Goal: Ask a question

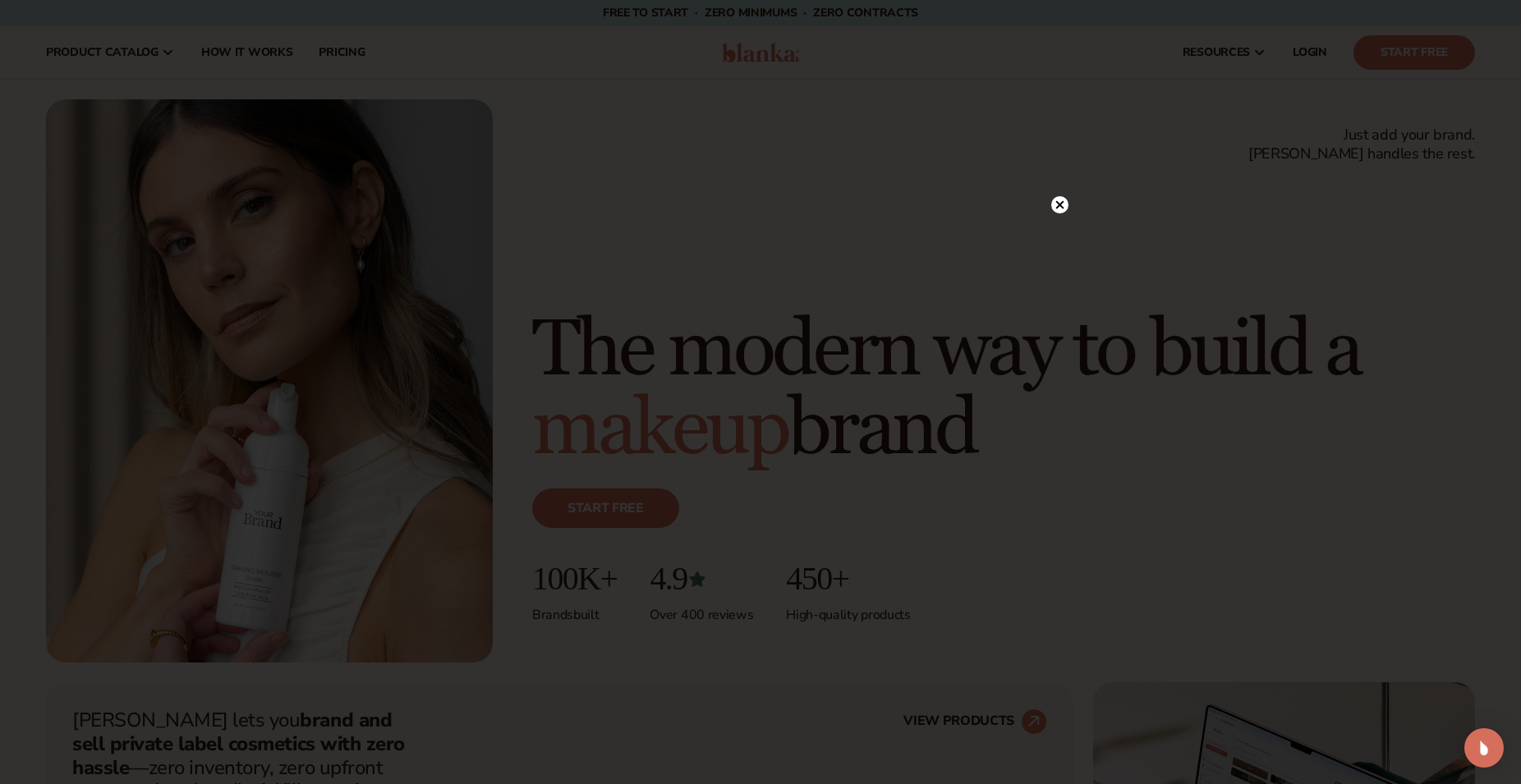
click at [1057, 206] on circle at bounding box center [1059, 204] width 17 height 17
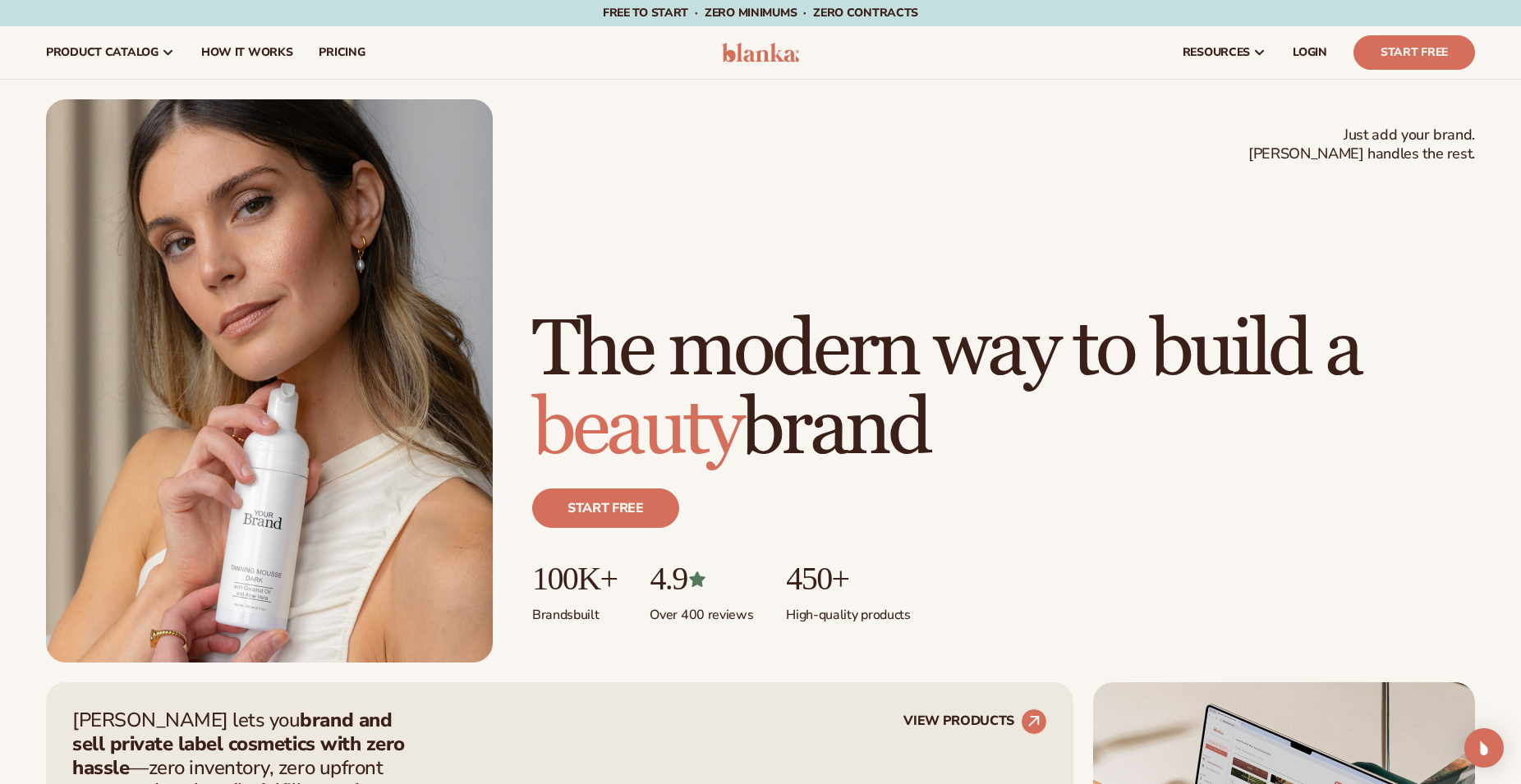
click at [1460, 394] on h1 "The modern way to build a beauty brand" at bounding box center [1003, 389] width 943 height 157
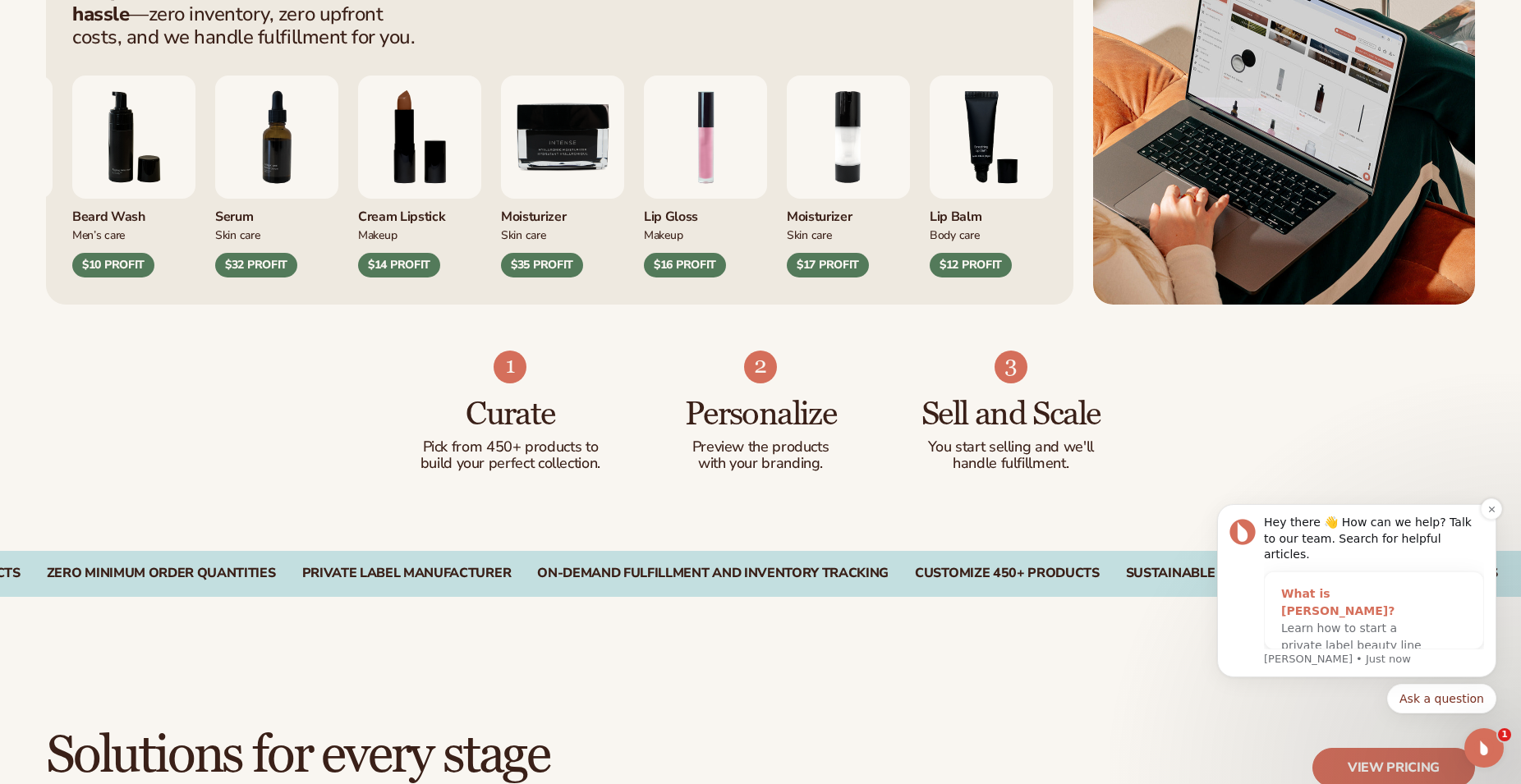
click at [1420, 637] on div "What is [PERSON_NAME]? Learn how to start a private label beauty line with [PER…" at bounding box center [1357, 629] width 185 height 113
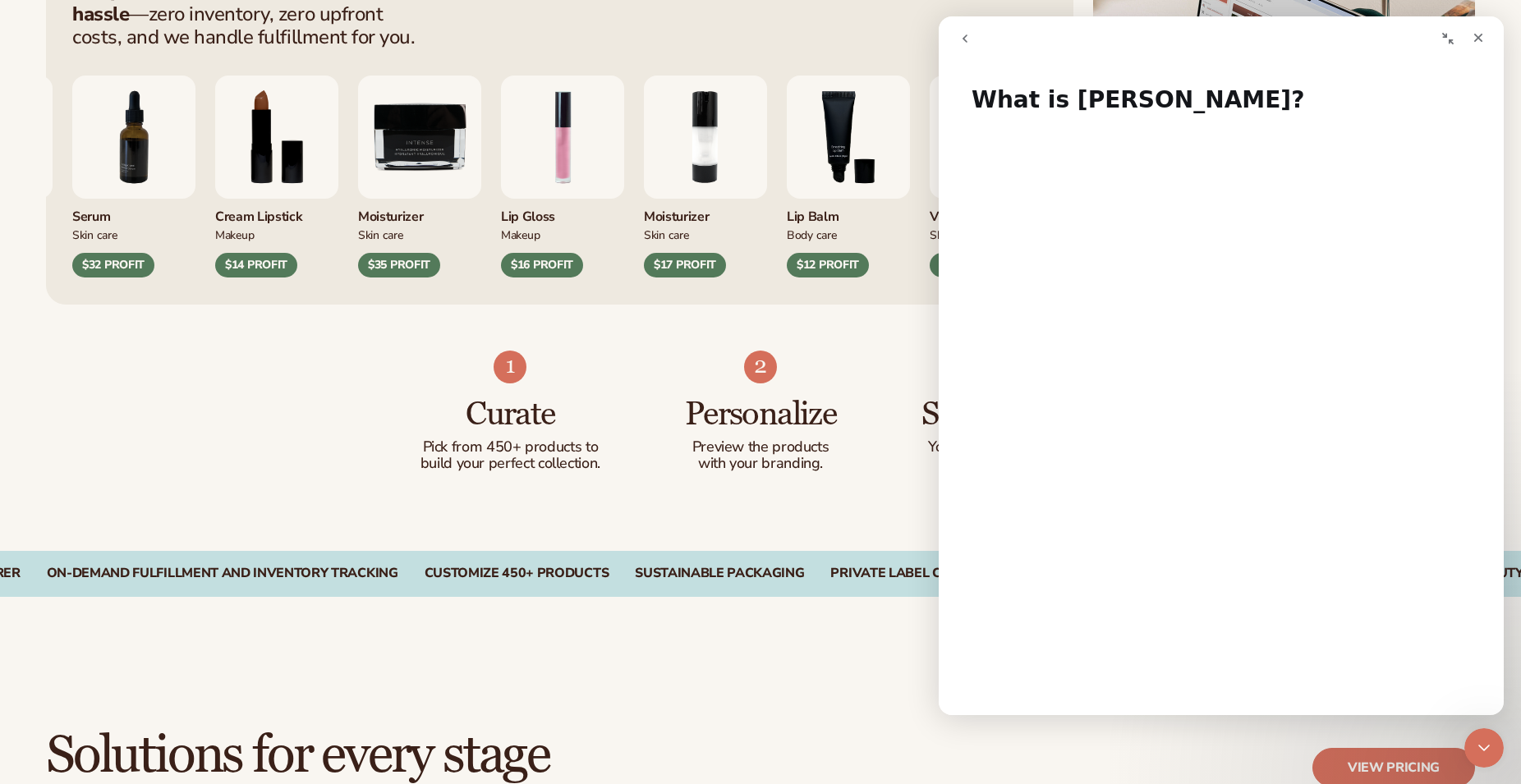
click at [962, 40] on icon "go back" at bounding box center [964, 38] width 13 height 13
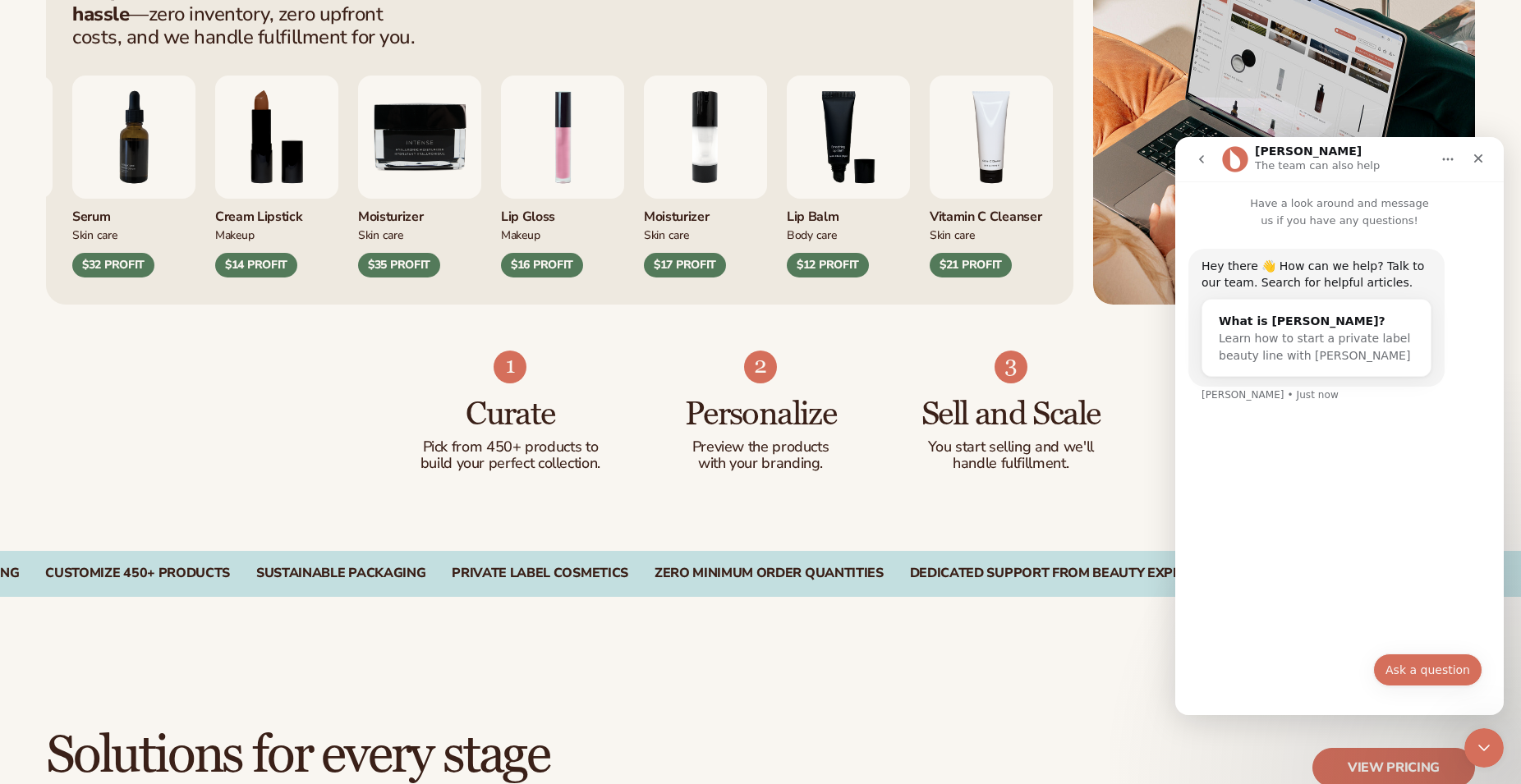
click at [1439, 671] on button "Ask a question" at bounding box center [1428, 669] width 109 height 33
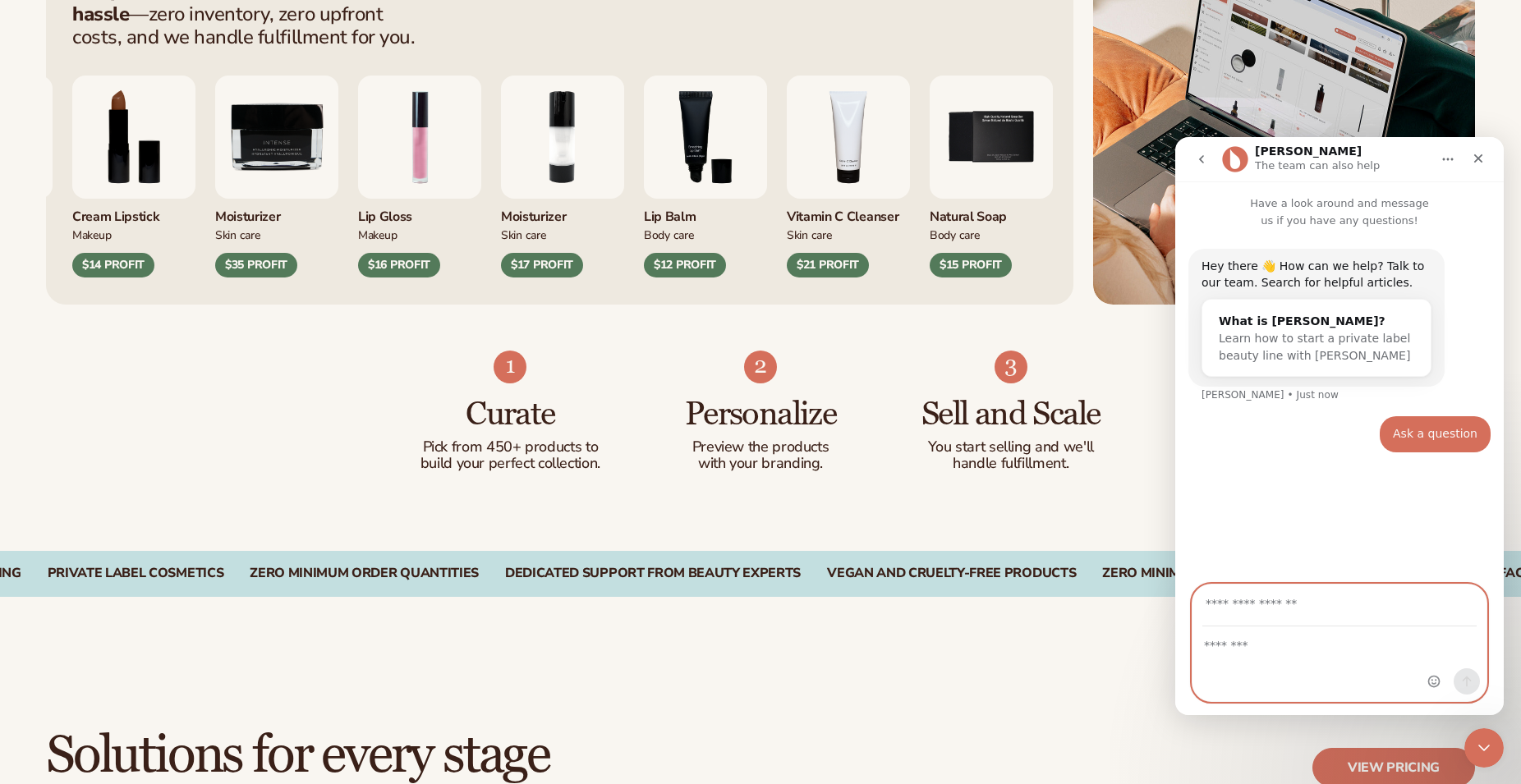
click at [1263, 645] on textarea "Message…" at bounding box center [1339, 641] width 294 height 28
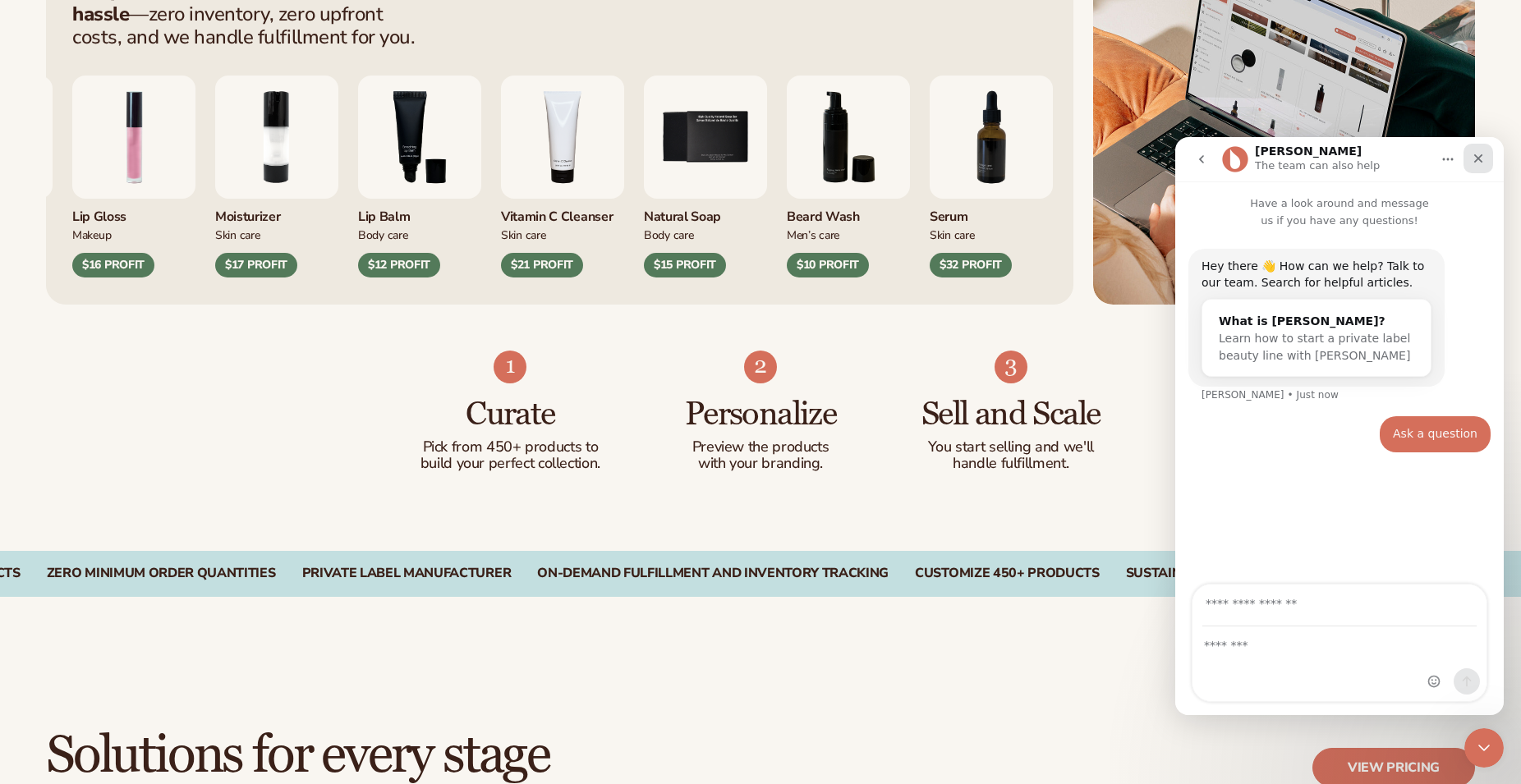
click at [1478, 159] on icon "Close" at bounding box center [1478, 158] width 9 height 9
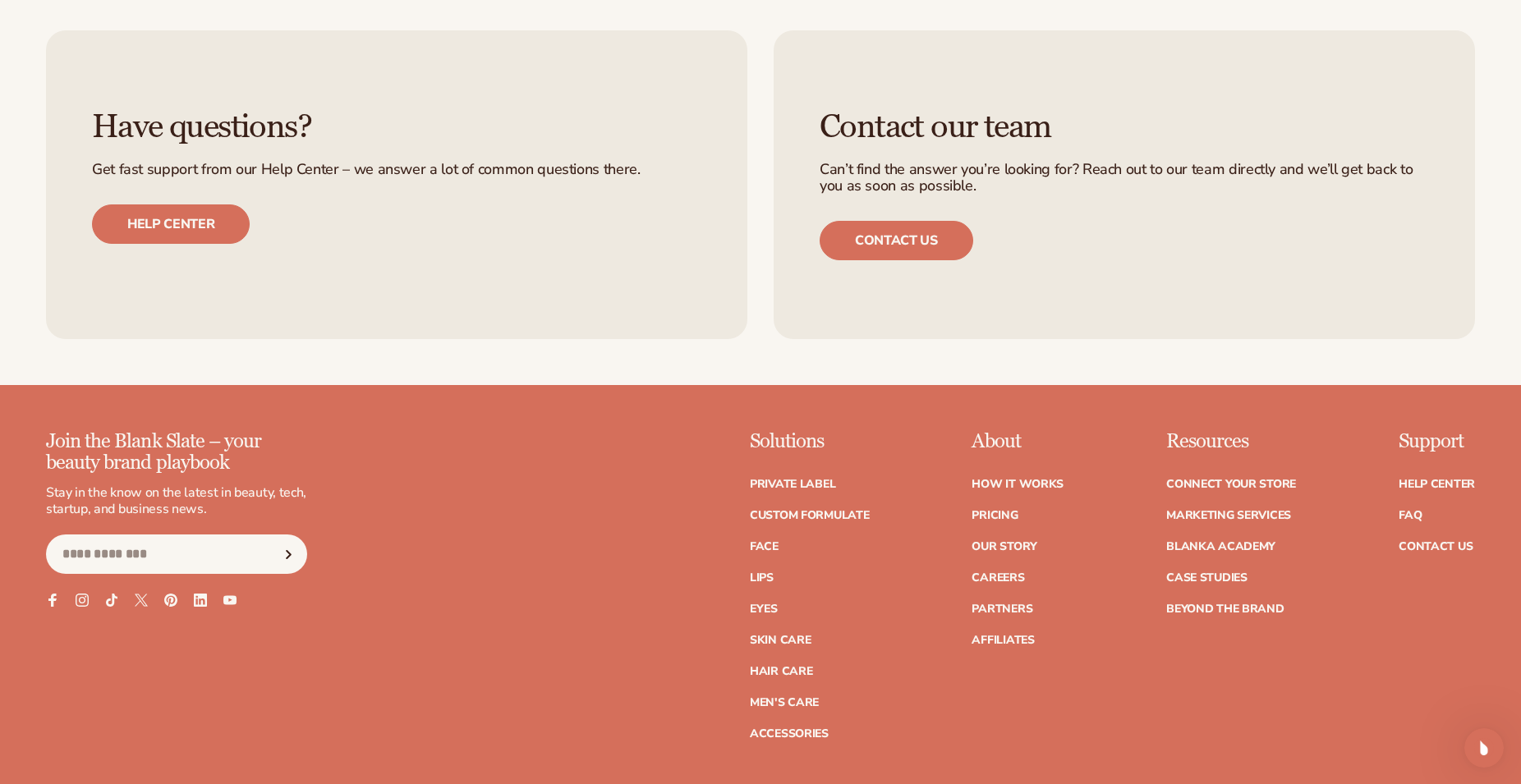
scroll to position [7315, 0]
